Goal: Information Seeking & Learning: Learn about a topic

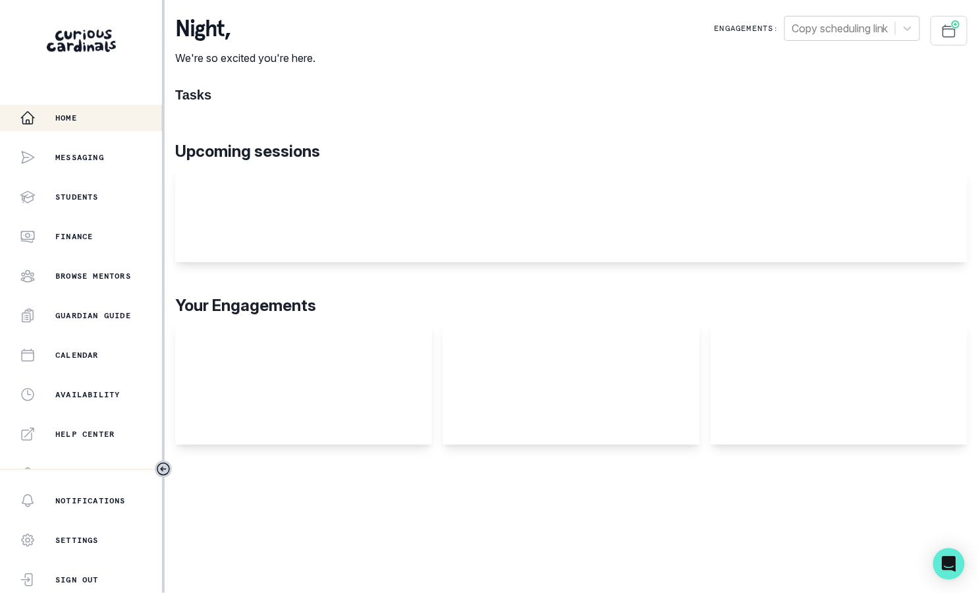
scroll to position [254, 0]
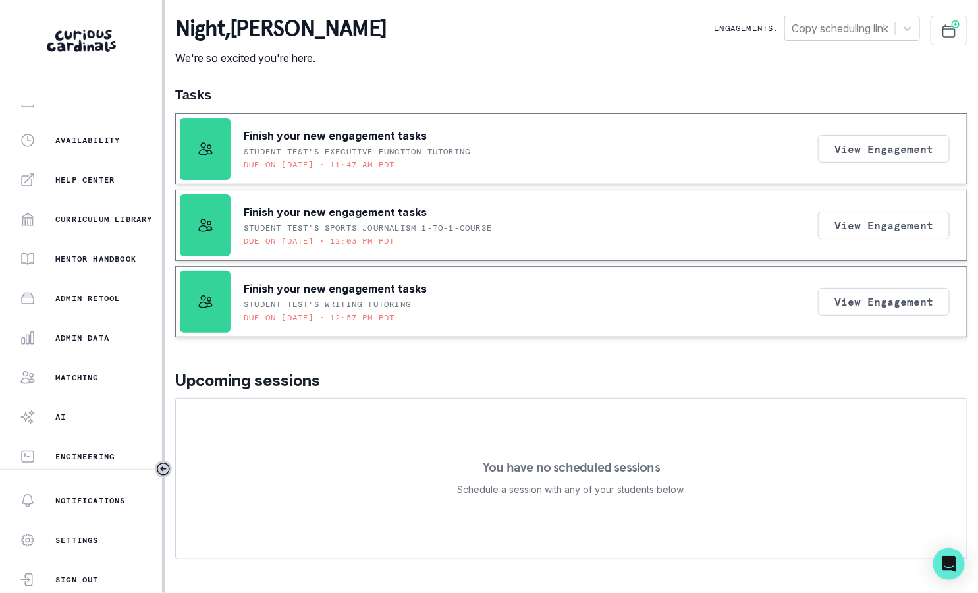
click at [112, 369] on div "Matching" at bounding box center [91, 377] width 142 height 16
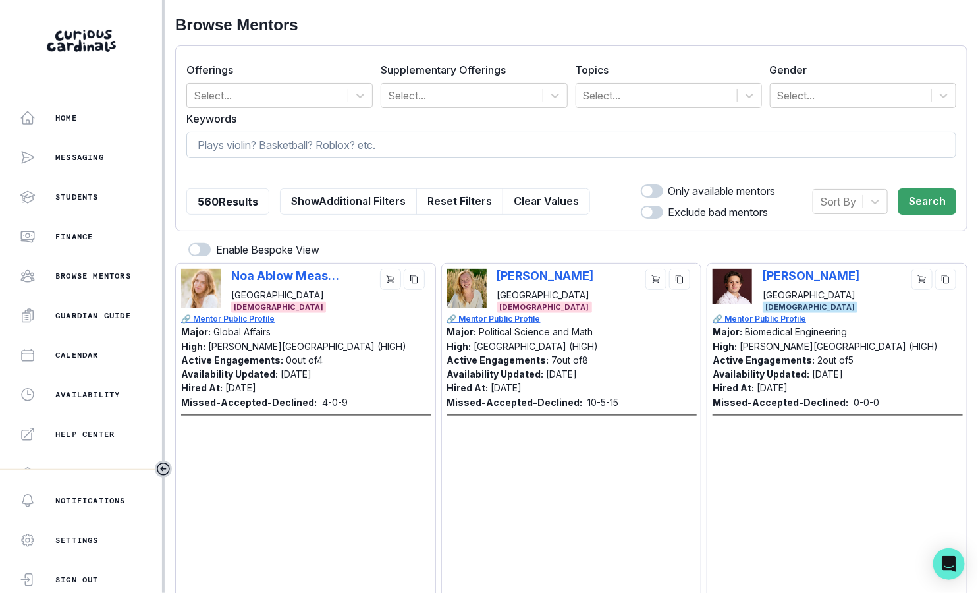
click at [362, 138] on input at bounding box center [571, 145] width 770 height 26
type input "publication"
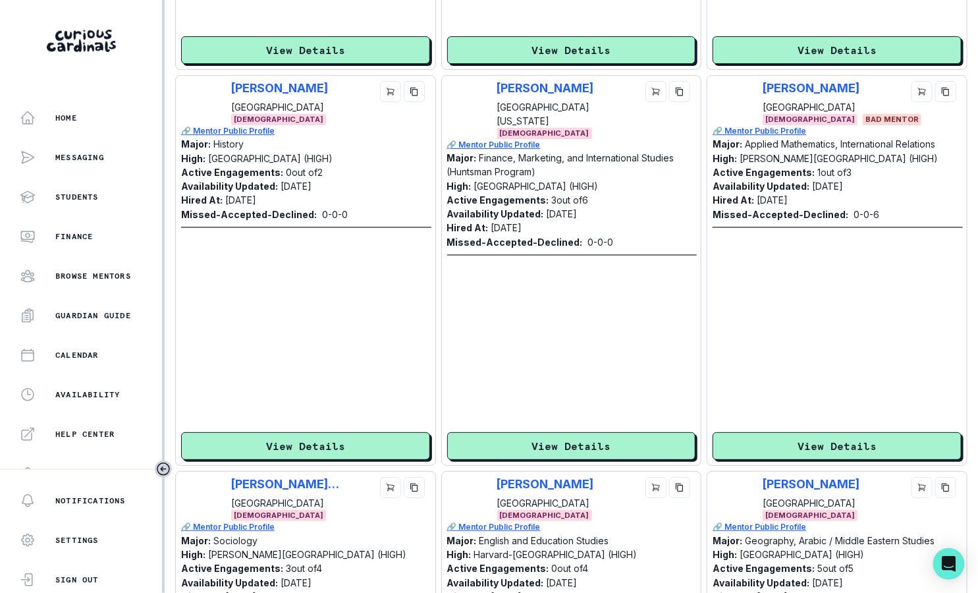
scroll to position [3287, 0]
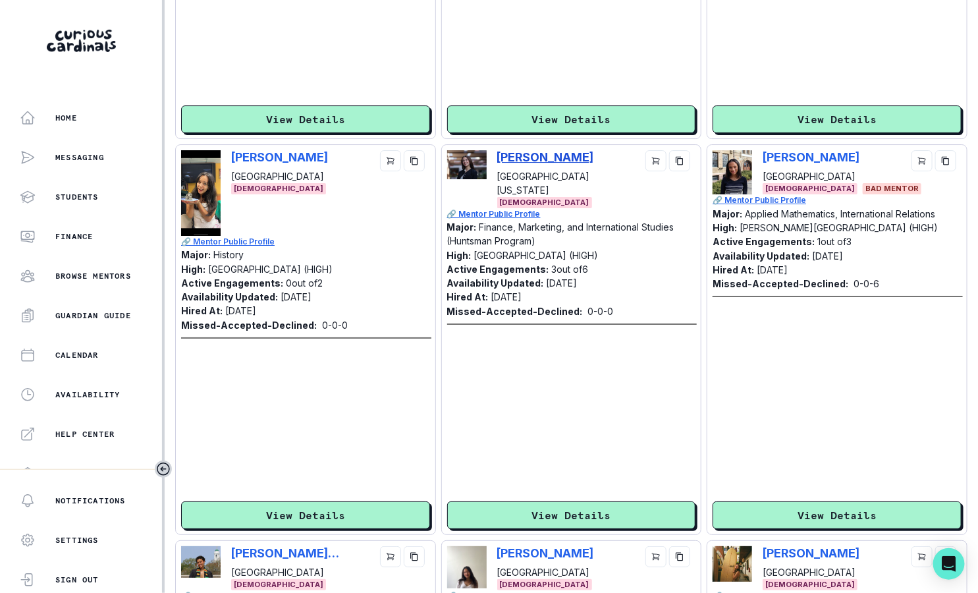
click at [526, 156] on p "[PERSON_NAME]" at bounding box center [551, 157] width 109 height 14
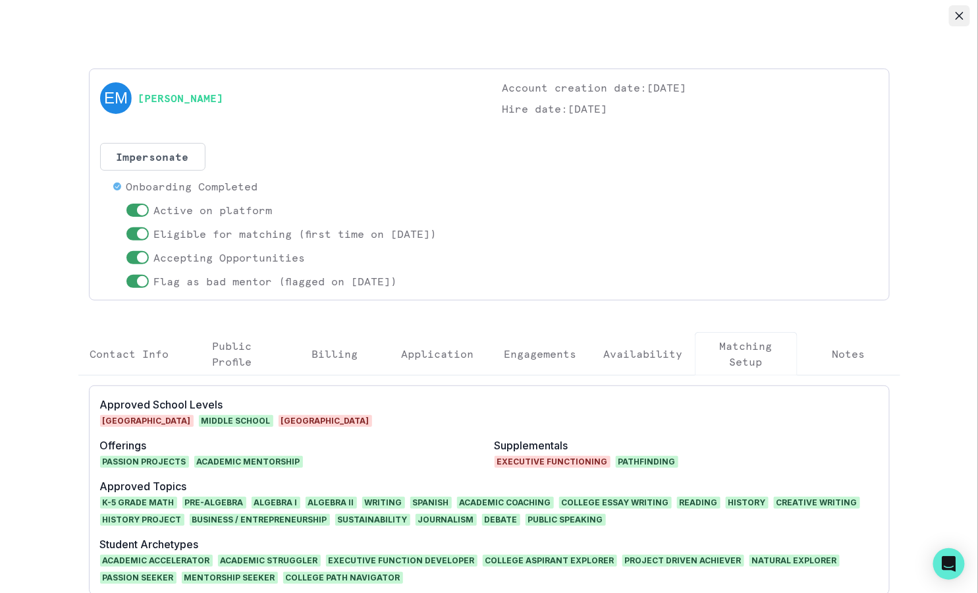
click at [951, 13] on button "Close" at bounding box center [959, 15] width 21 height 21
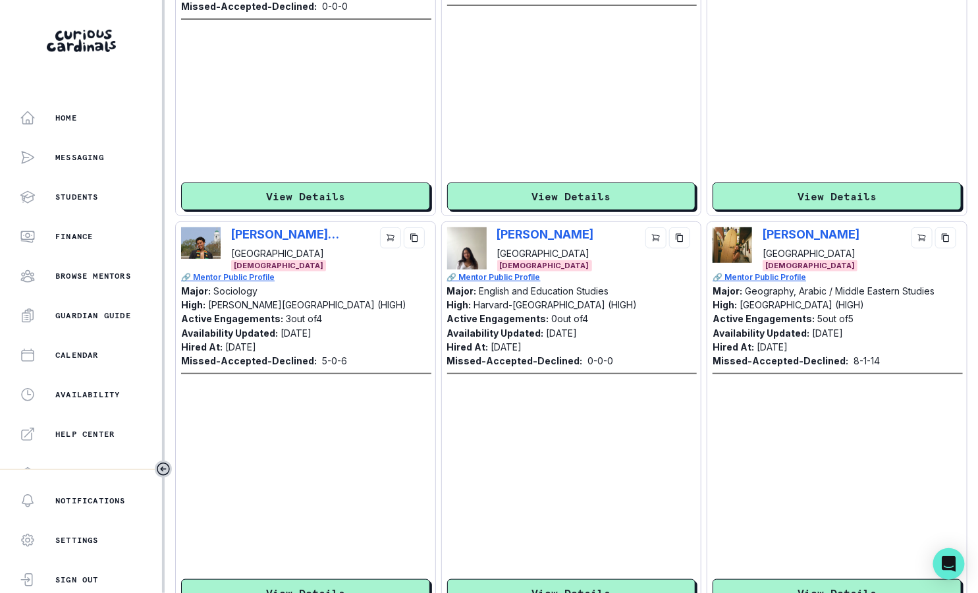
scroll to position [3673, 0]
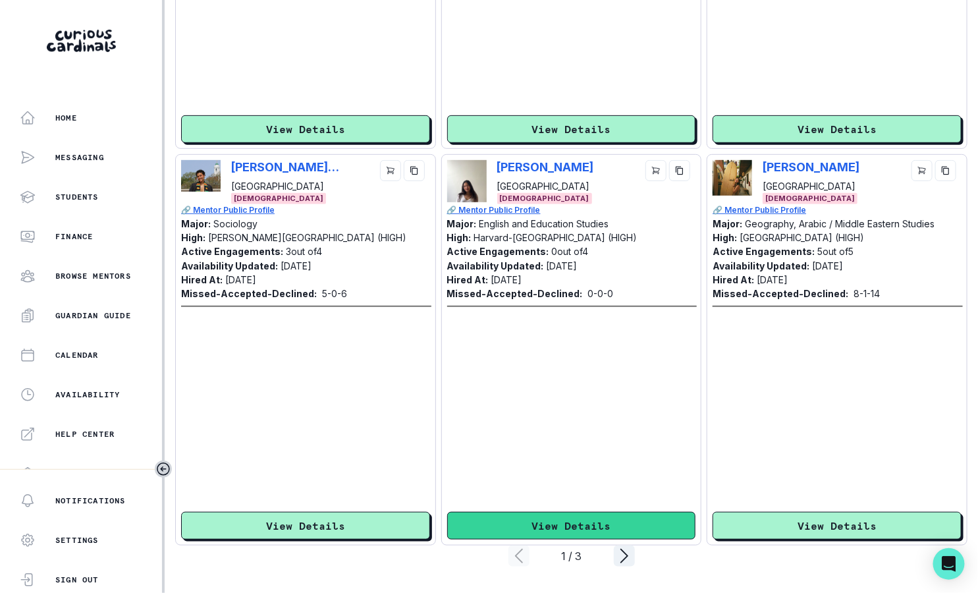
click at [590, 531] on button "View Details" at bounding box center [571, 526] width 249 height 28
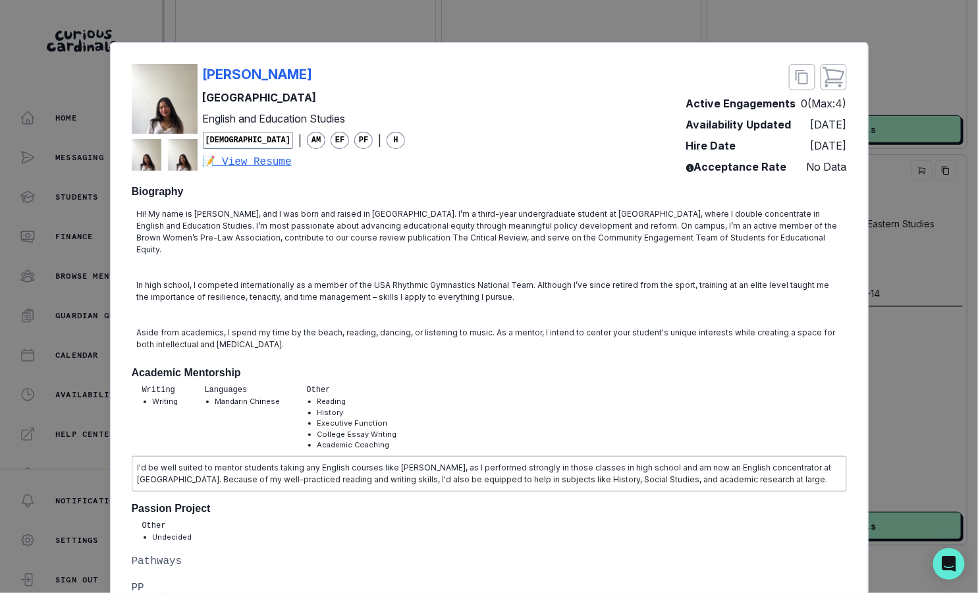
click at [891, 373] on div "[PERSON_NAME] University English and Education Studies [DEMOGRAPHIC_DATA] | AM …" at bounding box center [489, 296] width 978 height 593
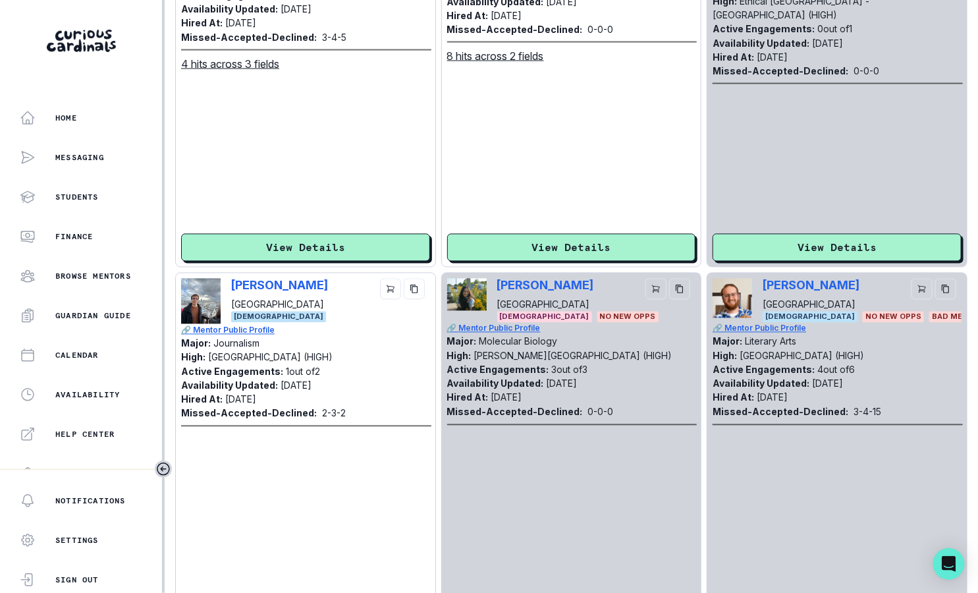
scroll to position [0, 0]
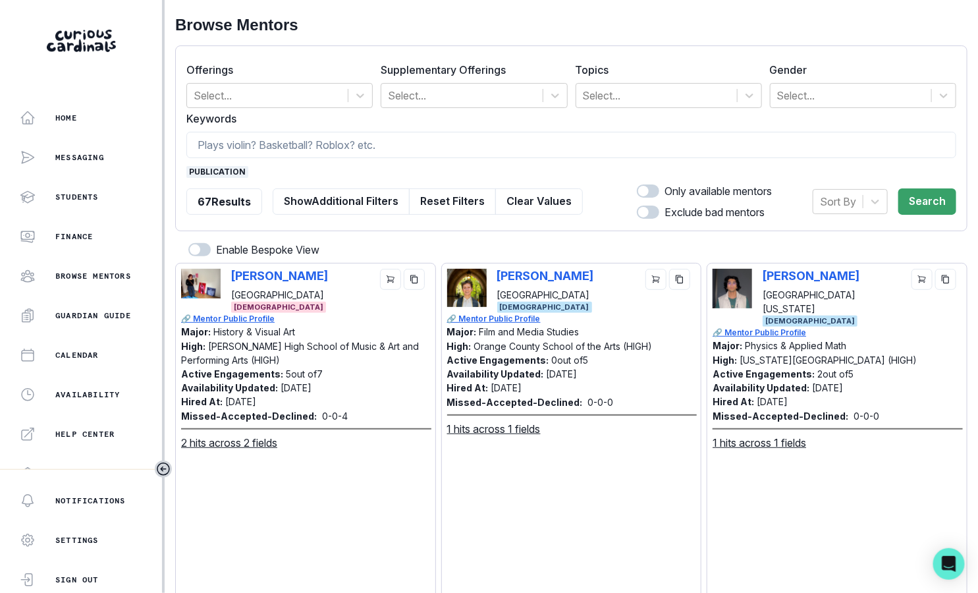
click at [299, 125] on label "Keywords" at bounding box center [567, 119] width 762 height 16
click at [302, 144] on input at bounding box center [571, 145] width 770 height 26
type input "[US_STATE] times"
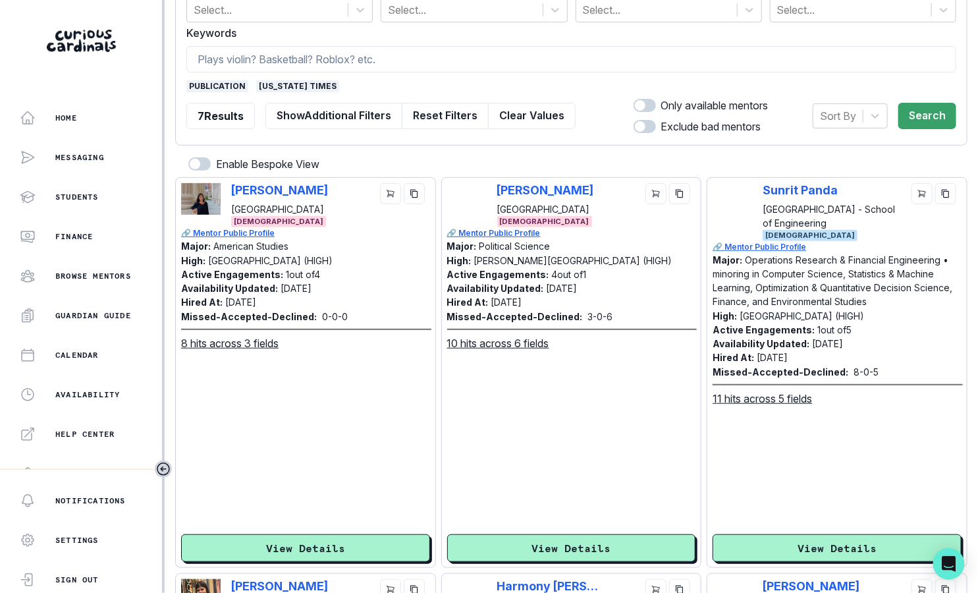
scroll to position [93, 0]
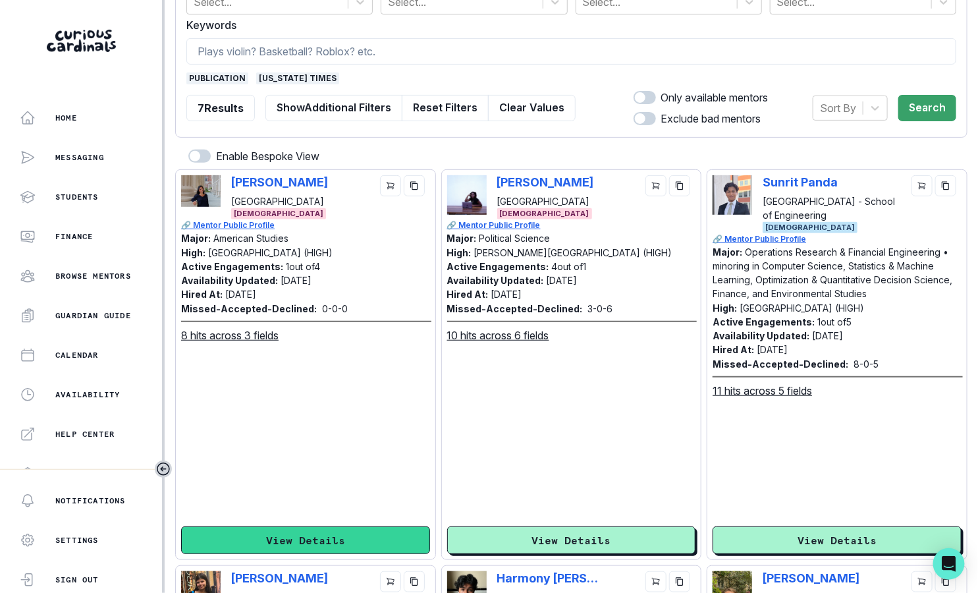
click at [279, 539] on button "View Details" at bounding box center [305, 540] width 249 height 28
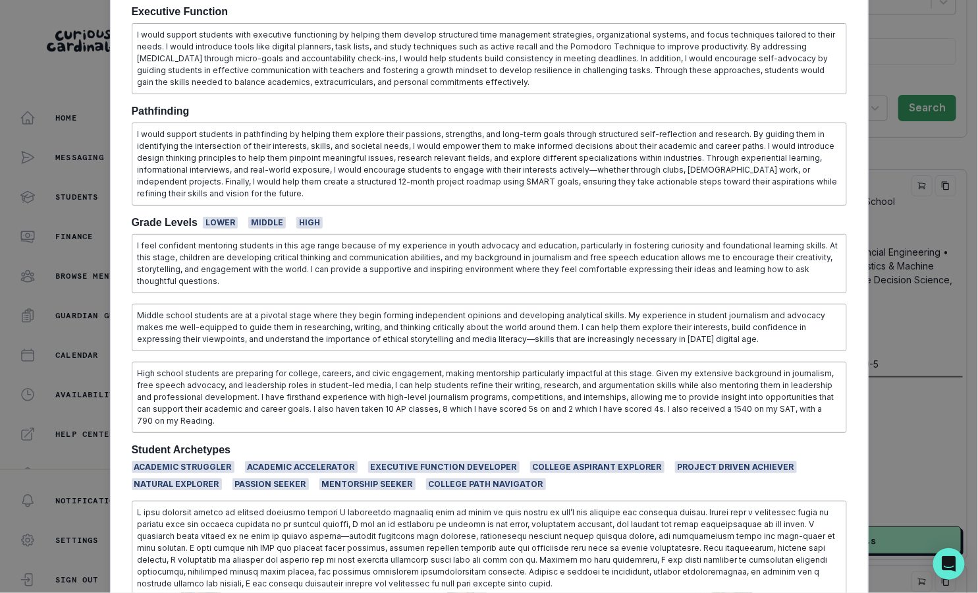
scroll to position [0, 0]
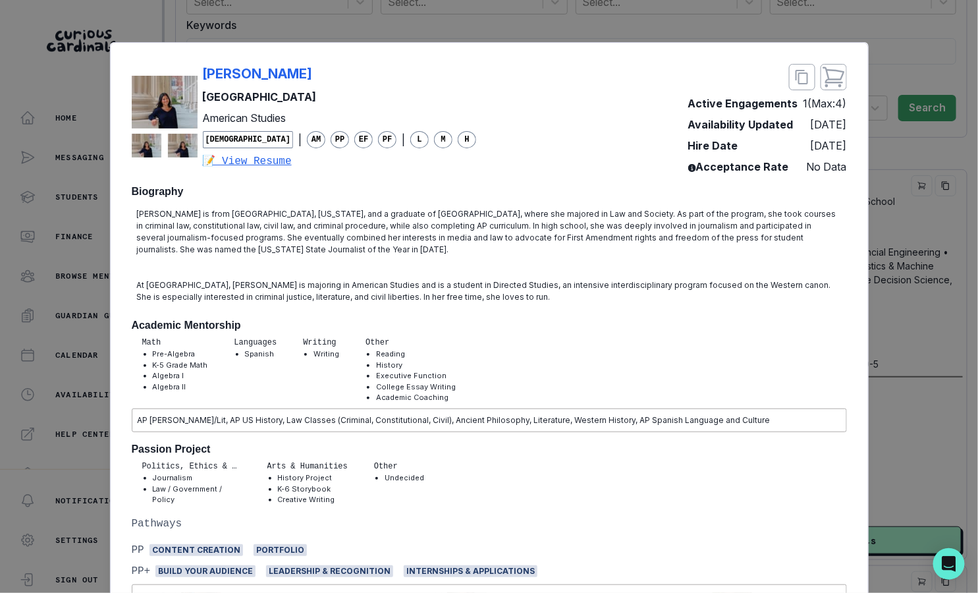
click at [304, 28] on div "[PERSON_NAME] Yale University American Studies [DEMOGRAPHIC_DATA] | AM PP EF PF…" at bounding box center [489, 296] width 978 height 593
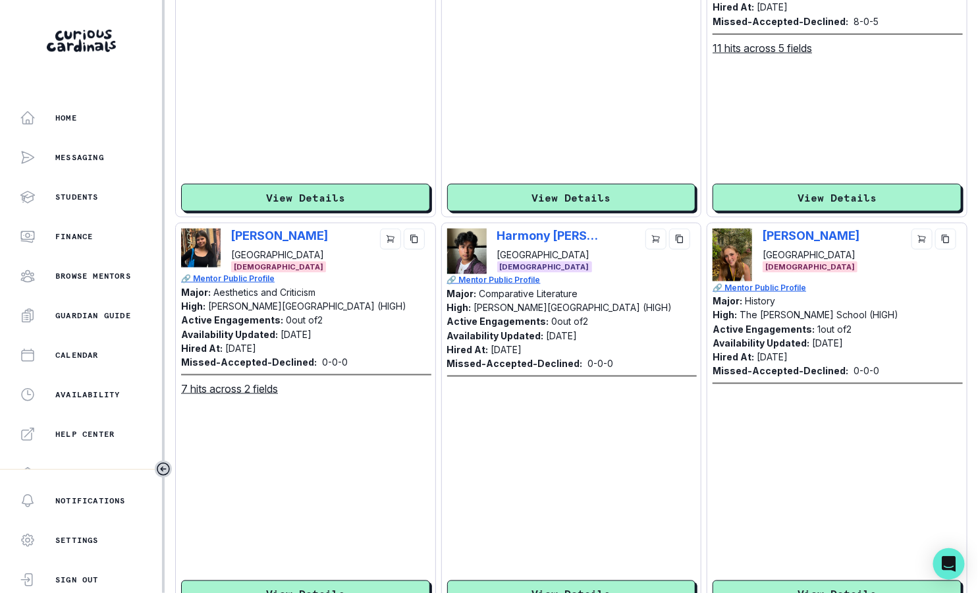
scroll to position [483, 0]
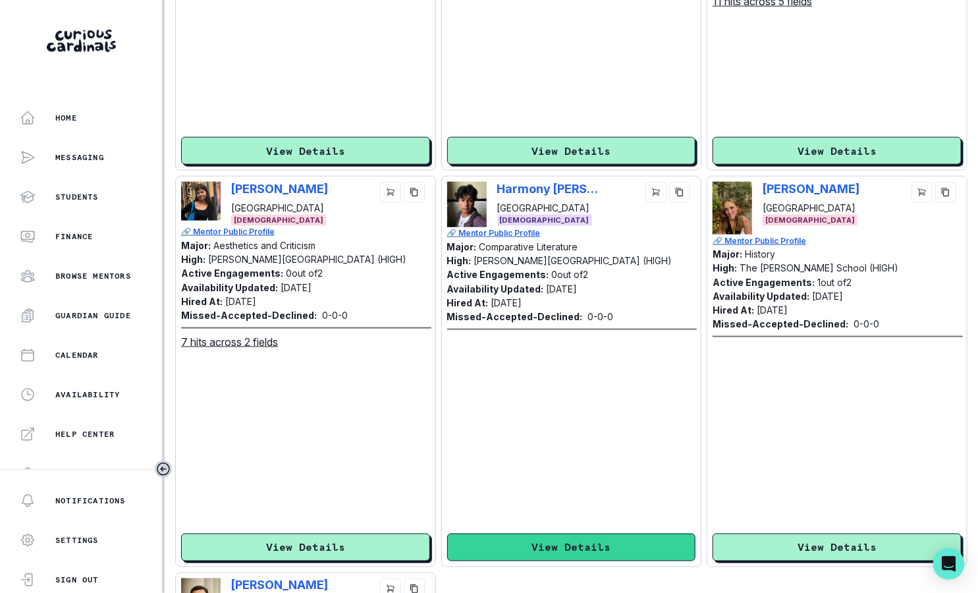
click at [506, 535] on button "View Details" at bounding box center [571, 547] width 249 height 28
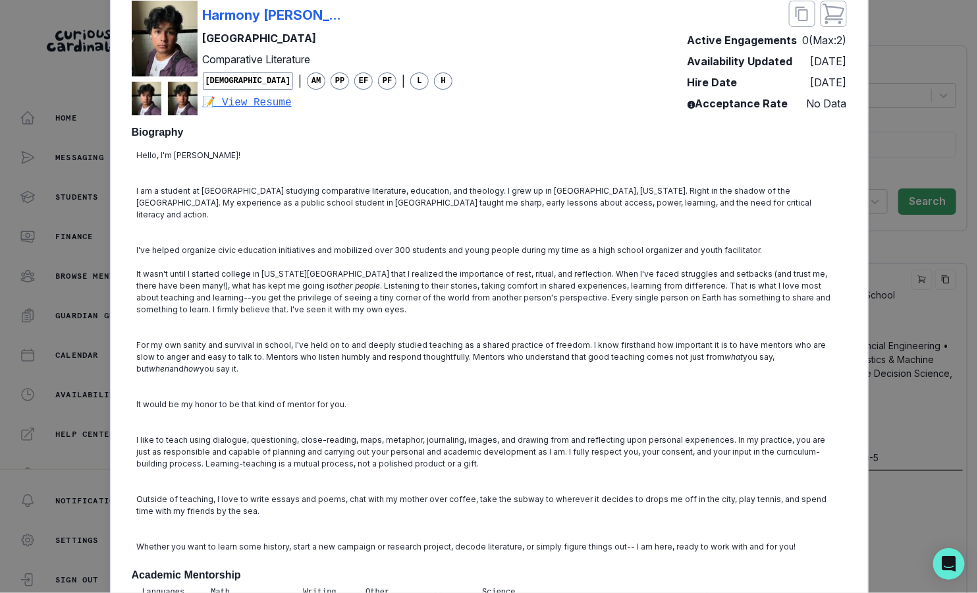
scroll to position [0, 0]
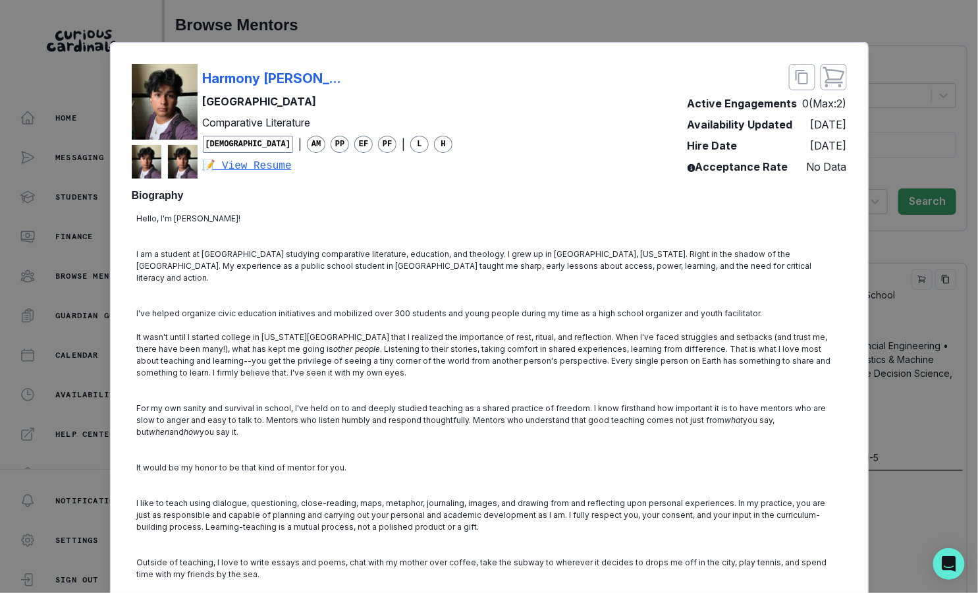
click at [72, 238] on div "[PERSON_NAME] Columbia University Comparative Literature [DEMOGRAPHIC_DATA] | A…" at bounding box center [489, 296] width 978 height 593
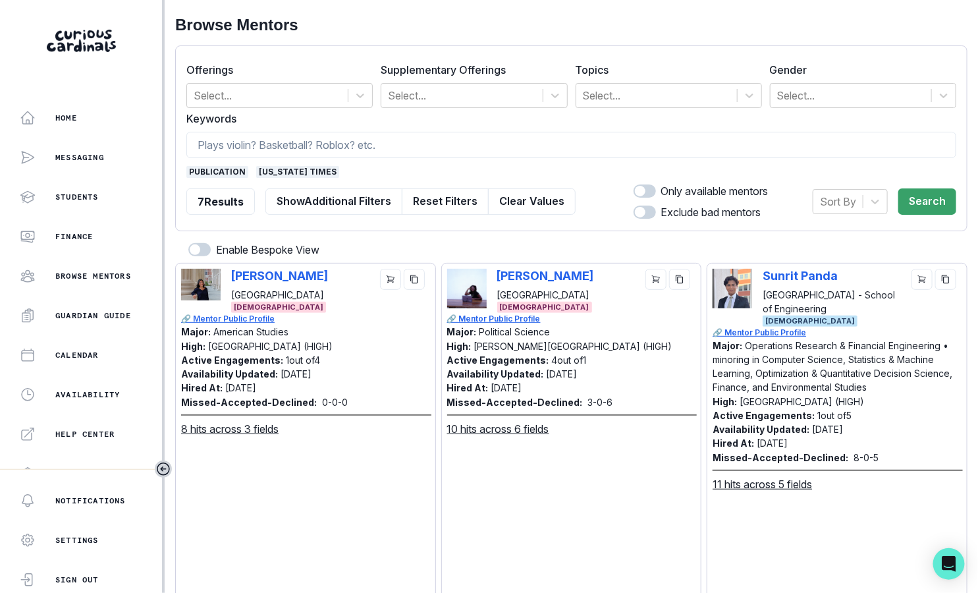
click at [277, 171] on span "[US_STATE] times" at bounding box center [297, 172] width 83 height 12
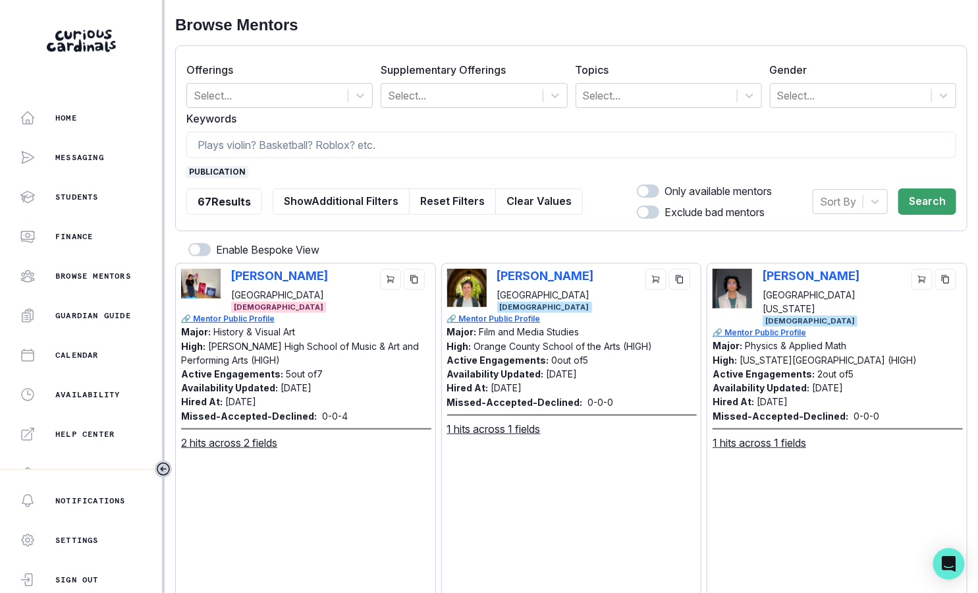
click at [227, 171] on span "publication" at bounding box center [217, 172] width 62 height 12
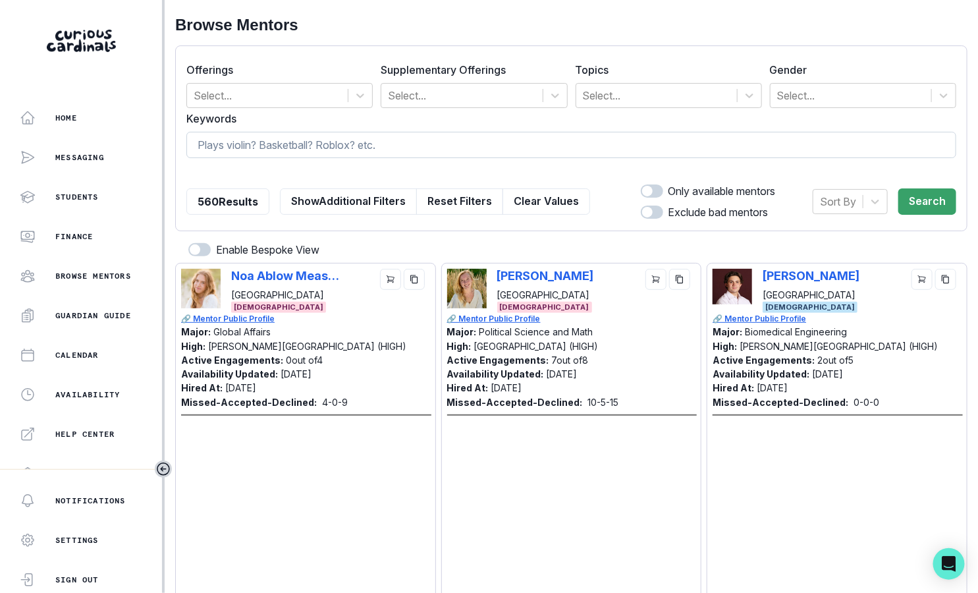
click at [256, 146] on input at bounding box center [571, 145] width 770 height 26
type input "newspaper"
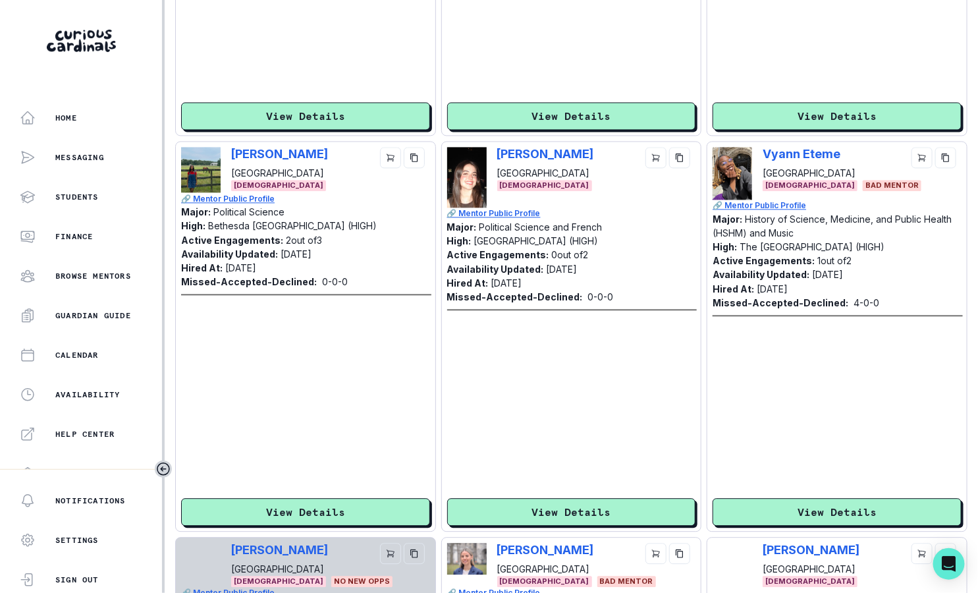
scroll to position [982, 0]
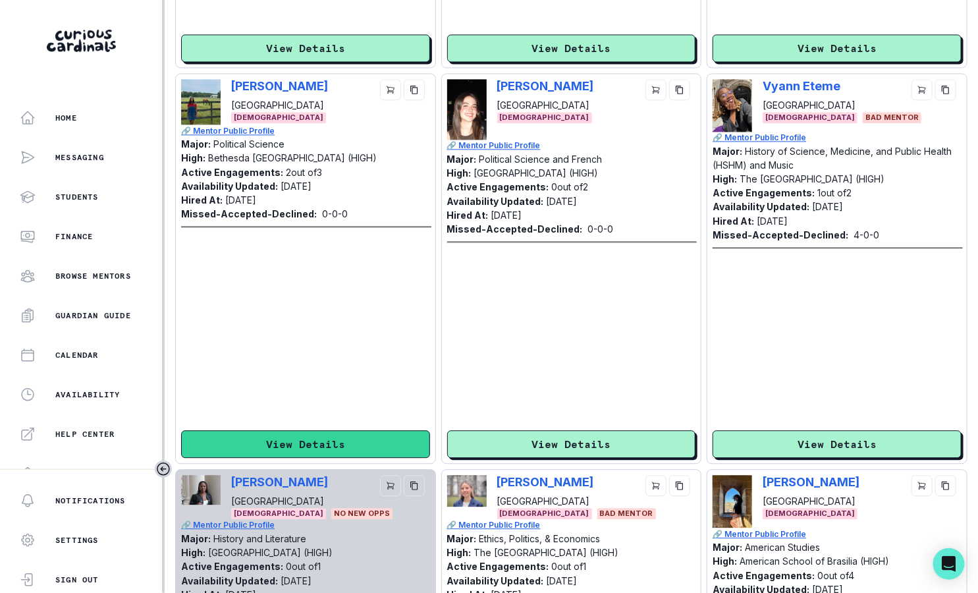
click at [321, 447] on button "View Details" at bounding box center [305, 444] width 249 height 28
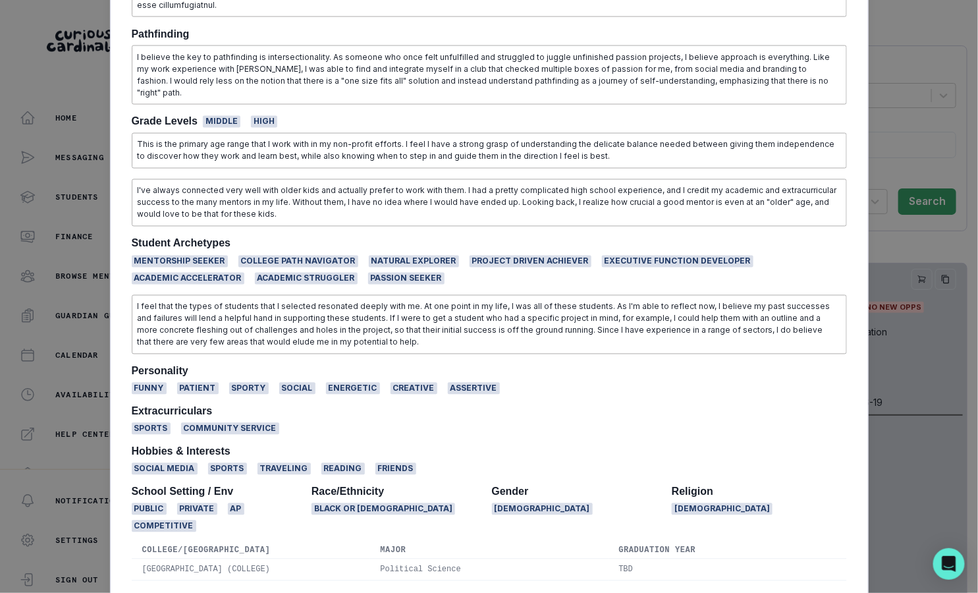
scroll to position [851, 0]
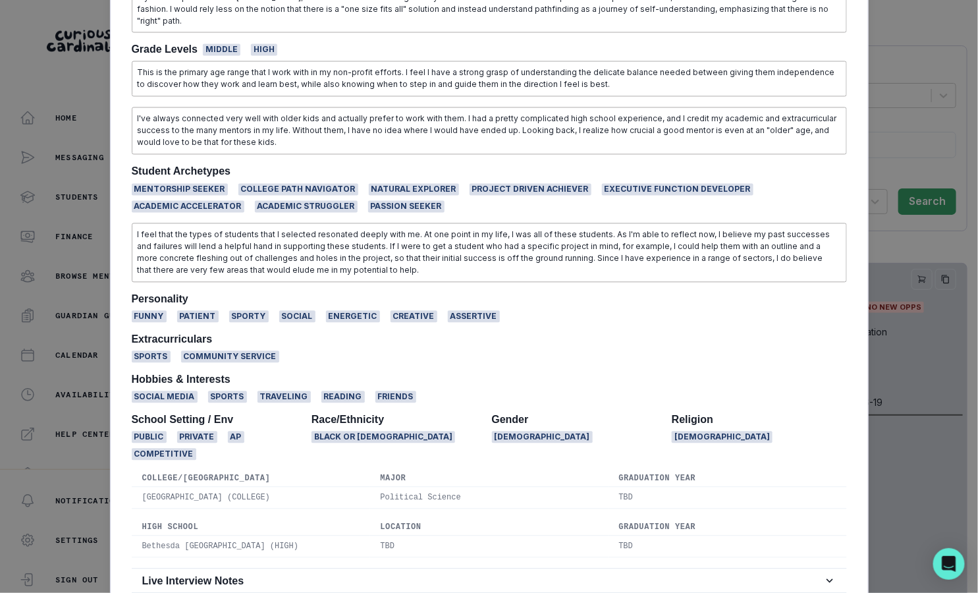
click at [99, 381] on div "[PERSON_NAME] Yale University Political Science [DEMOGRAPHIC_DATA] | AM PP EF P…" at bounding box center [489, 296] width 978 height 593
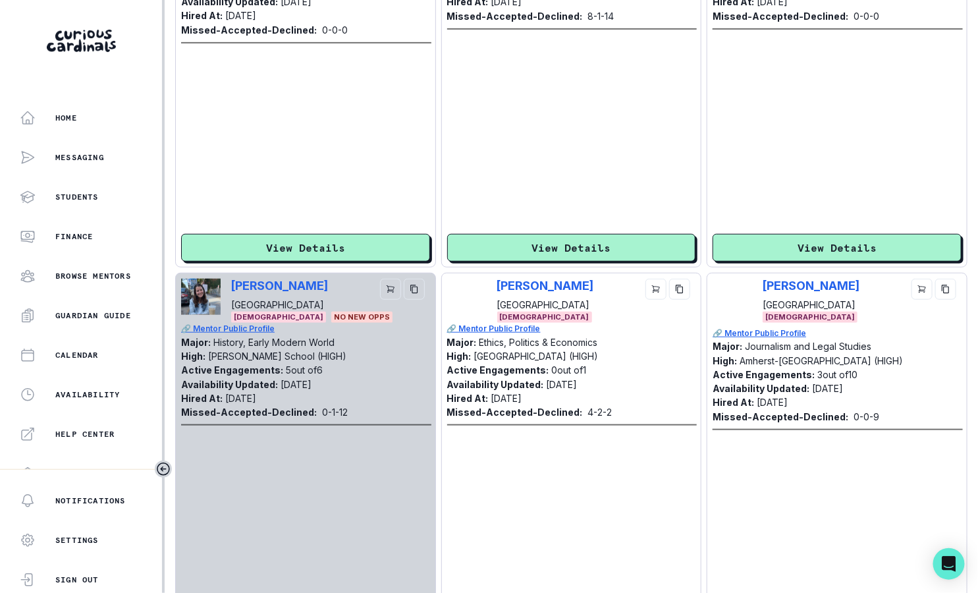
scroll to position [2125, 0]
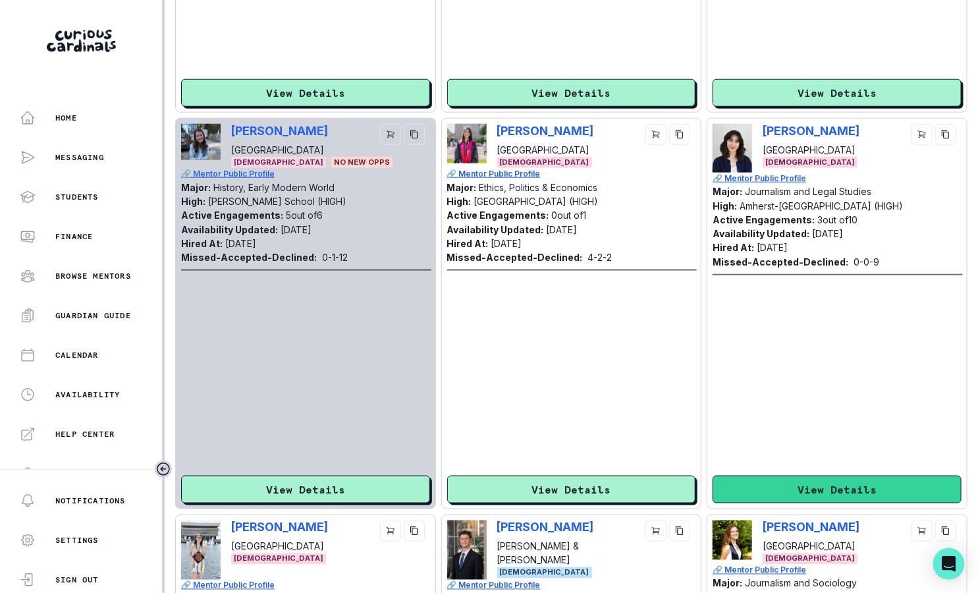
click at [756, 477] on button "View Details" at bounding box center [836, 489] width 249 height 28
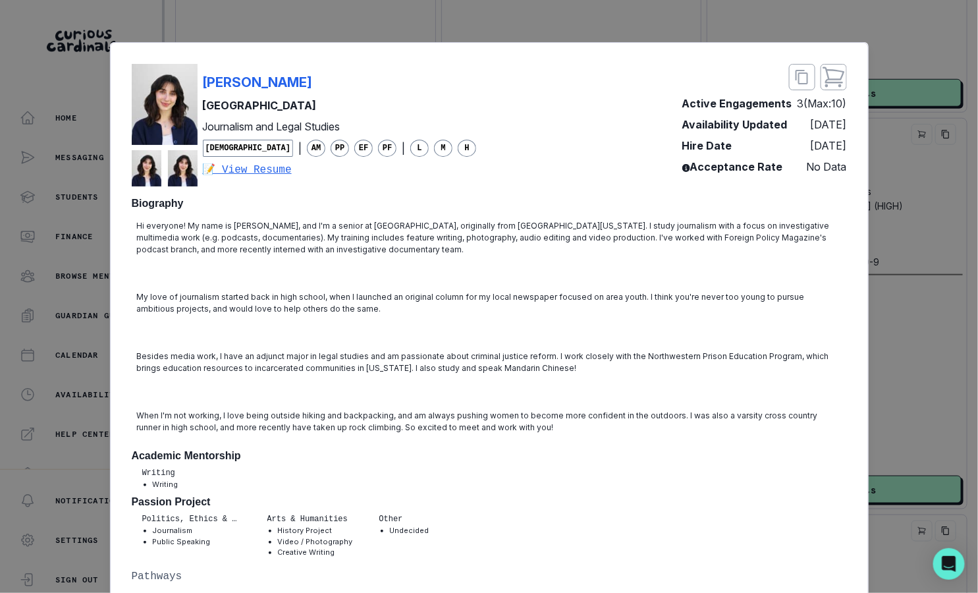
scroll to position [0, 0]
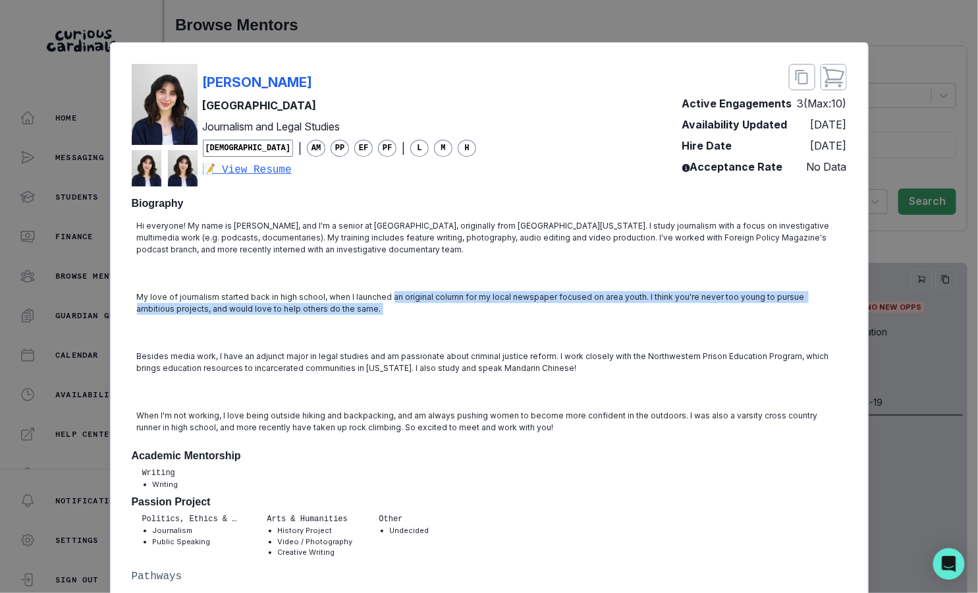
drag, startPoint x: 388, startPoint y: 292, endPoint x: 478, endPoint y: 323, distance: 95.1
click at [478, 323] on p "My love of journalism started back in high school, when I launched an original …" at bounding box center [489, 309] width 704 height 36
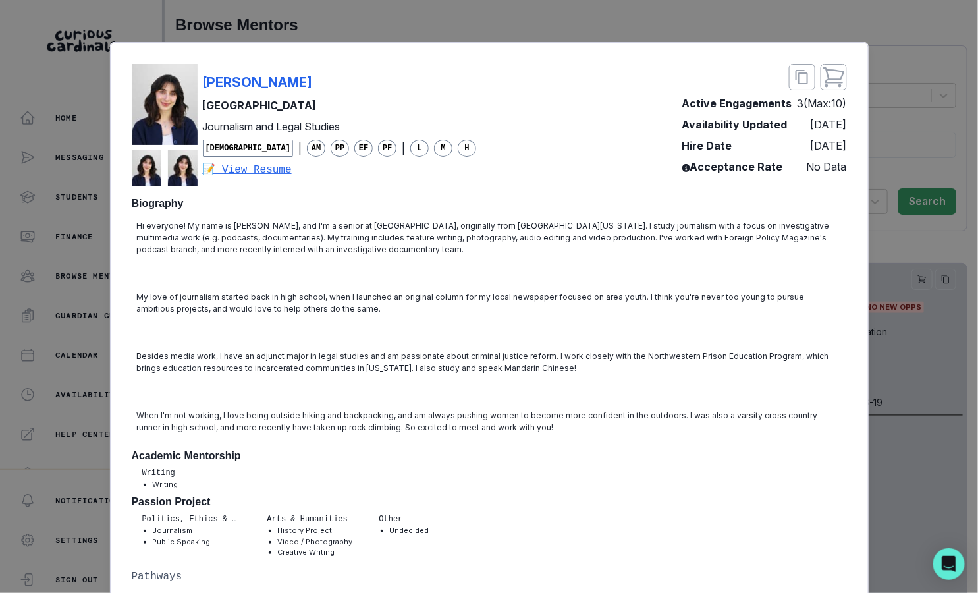
click at [74, 346] on div "[PERSON_NAME] Northwestern University Journalism and Legal Studies [DEMOGRAPHIC…" at bounding box center [489, 296] width 978 height 593
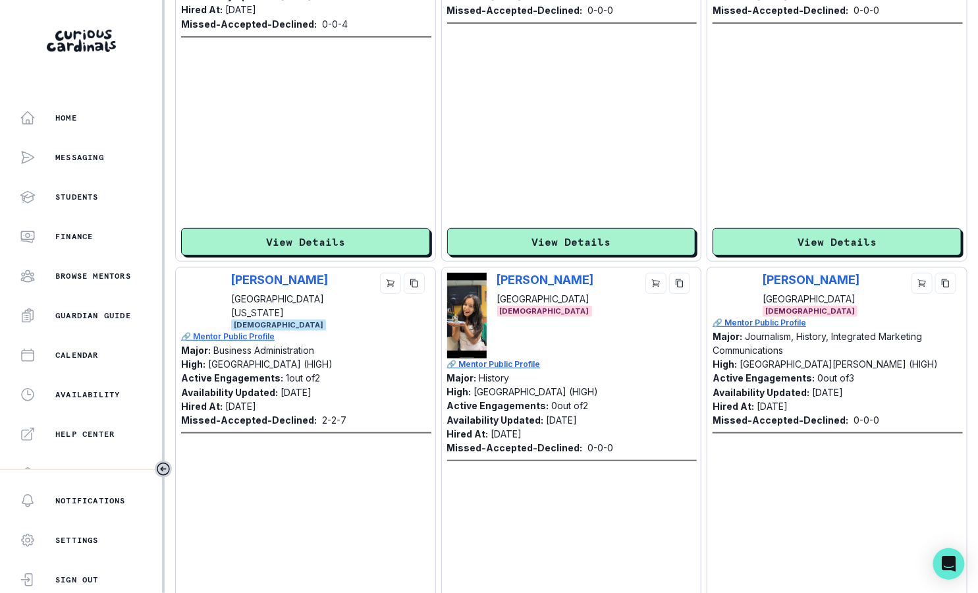
scroll to position [3673, 0]
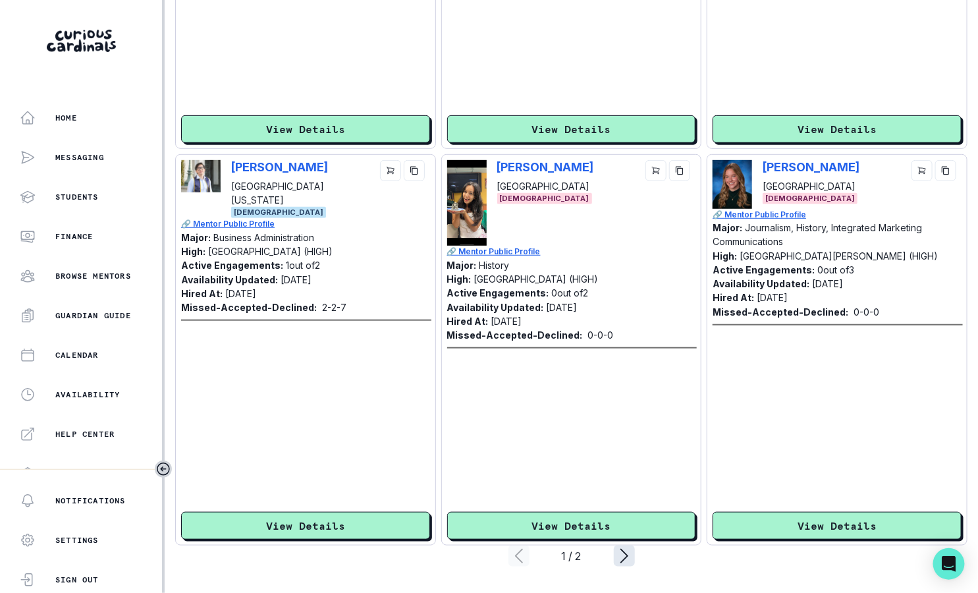
click at [622, 553] on icon "page right" at bounding box center [624, 555] width 21 height 21
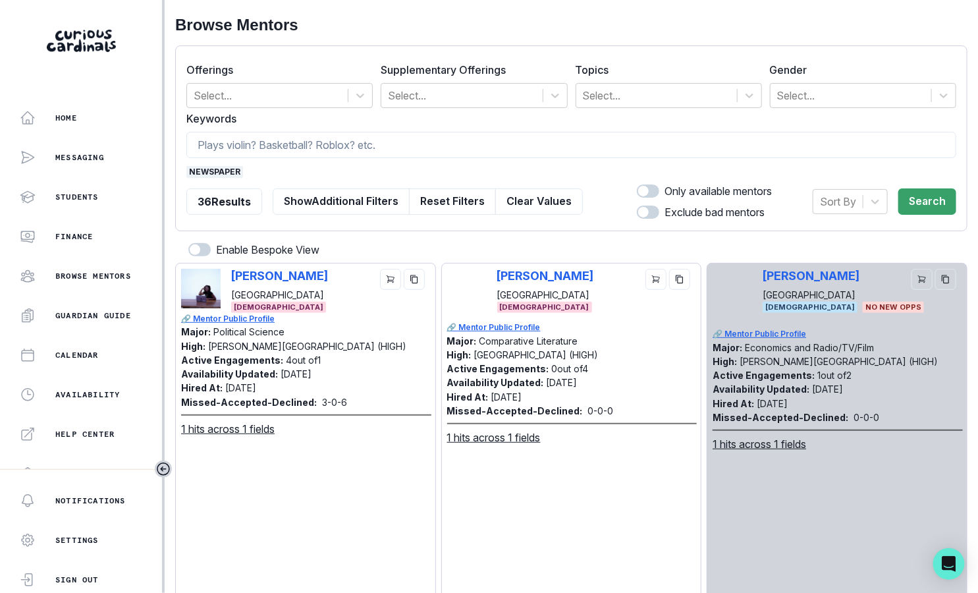
scroll to position [113, 0]
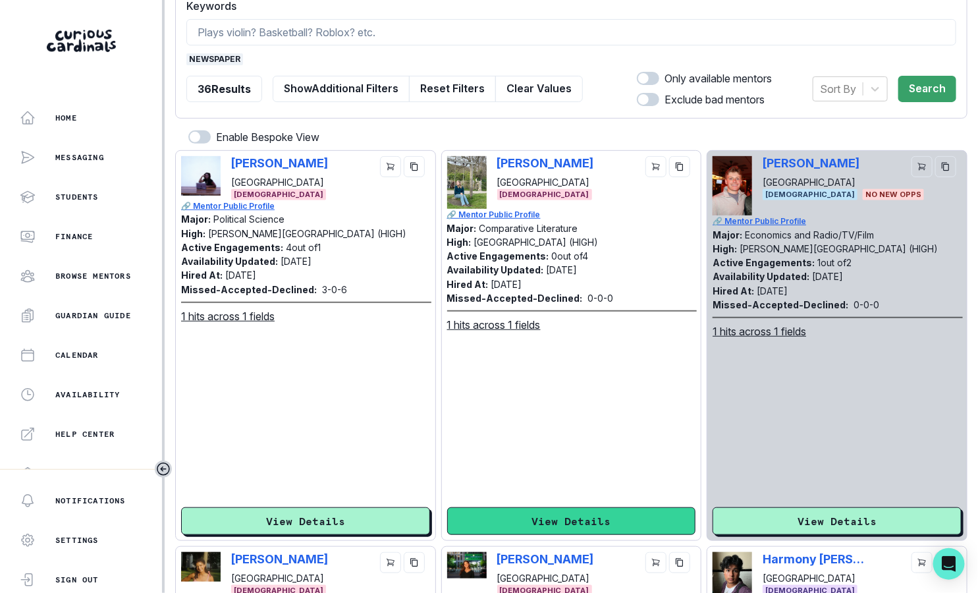
click at [517, 523] on button "View Details" at bounding box center [571, 521] width 249 height 28
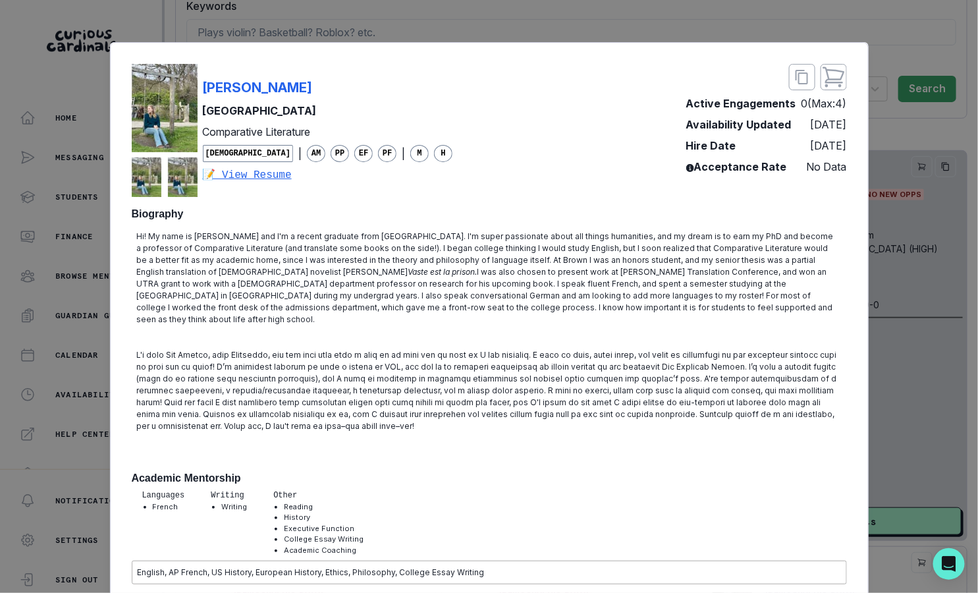
scroll to position [484, 0]
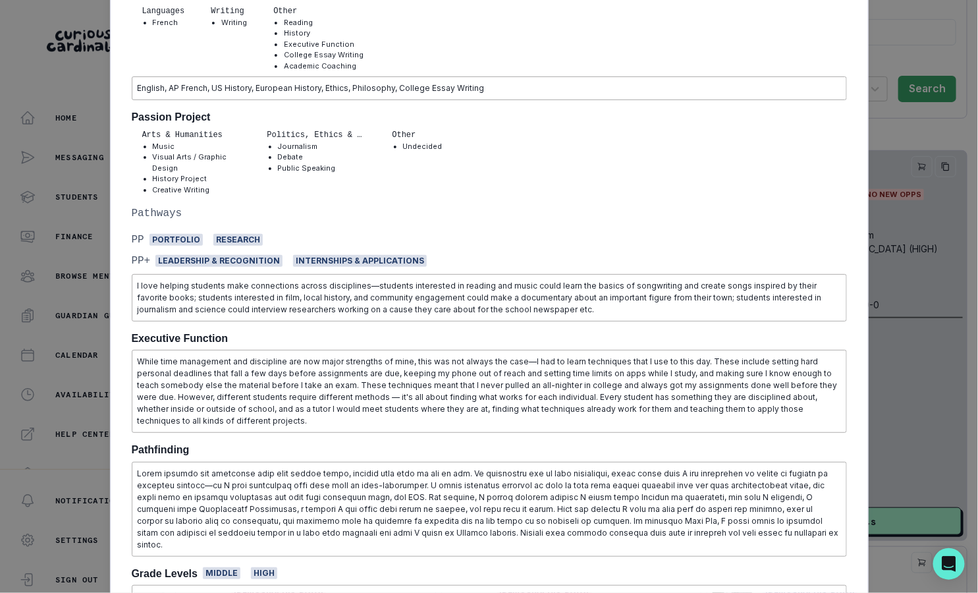
click at [905, 273] on div "[PERSON_NAME] Brown University Comparative Literature [DEMOGRAPHIC_DATA] | AM P…" at bounding box center [489, 296] width 978 height 593
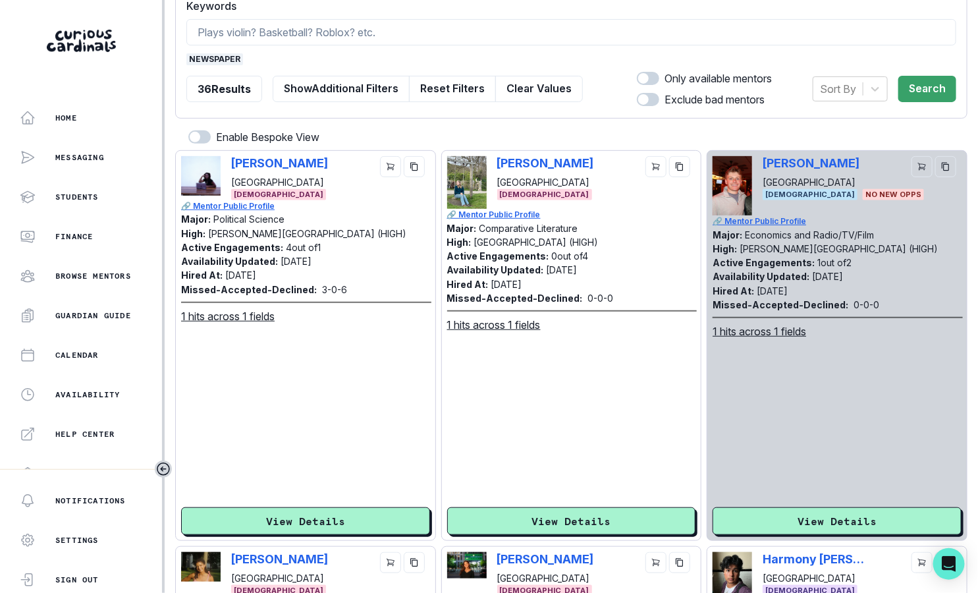
click at [228, 56] on span "newspaper" at bounding box center [214, 59] width 57 height 12
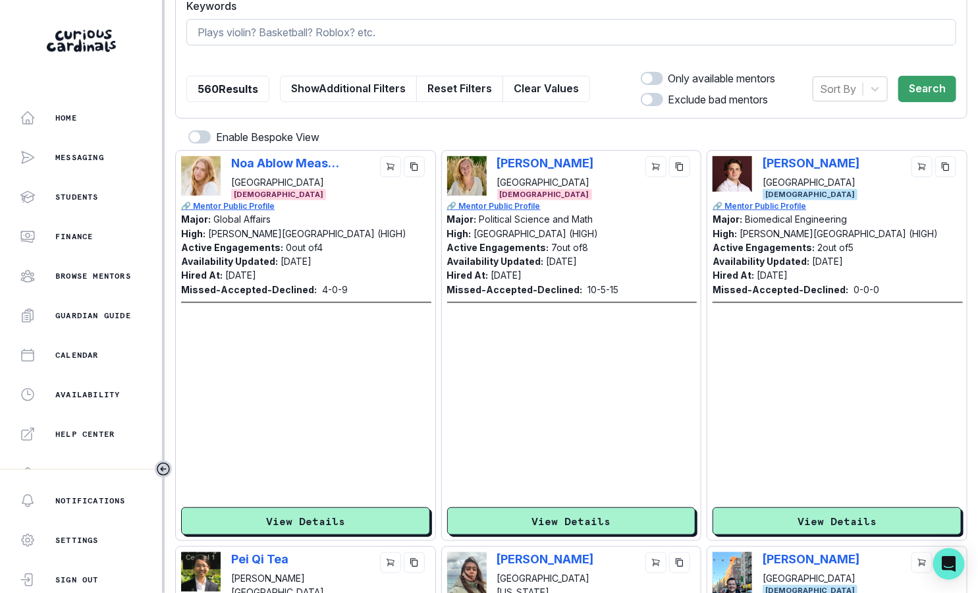
click at [250, 28] on input at bounding box center [571, 32] width 770 height 26
type input "[PERSON_NAME]"
